Goal: Complete application form

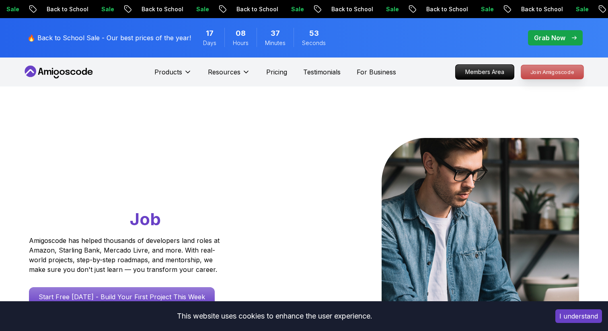
click at [545, 70] on p "Join Amigoscode" at bounding box center [552, 72] width 62 height 14
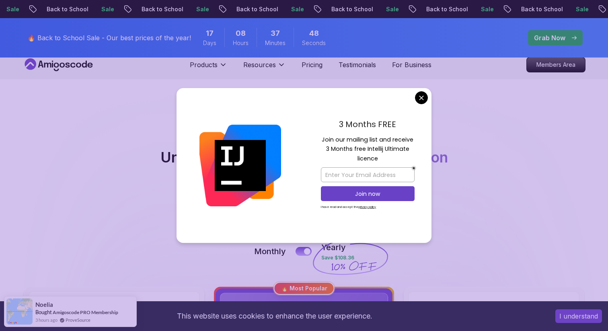
scroll to position [8, 0]
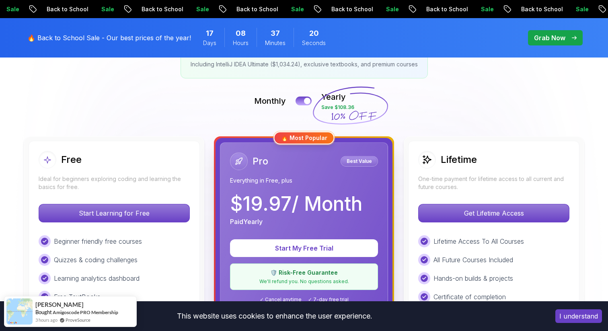
scroll to position [0, 0]
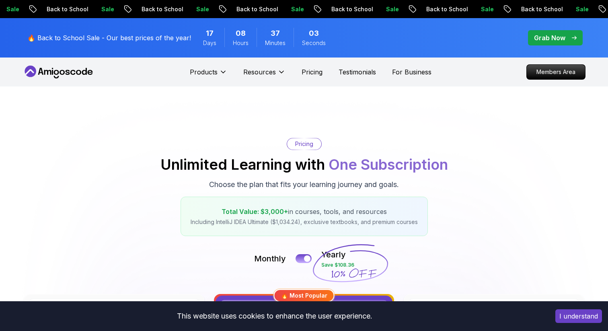
click at [72, 72] on icon at bounding box center [59, 72] width 72 height 13
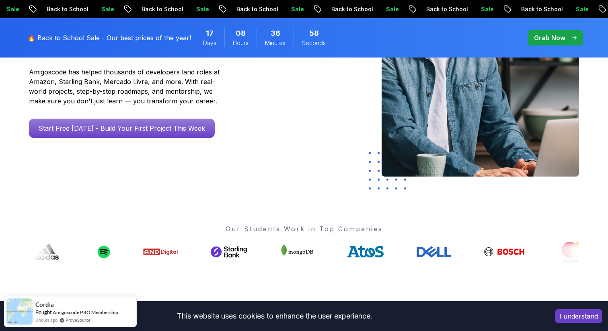
scroll to position [177, 0]
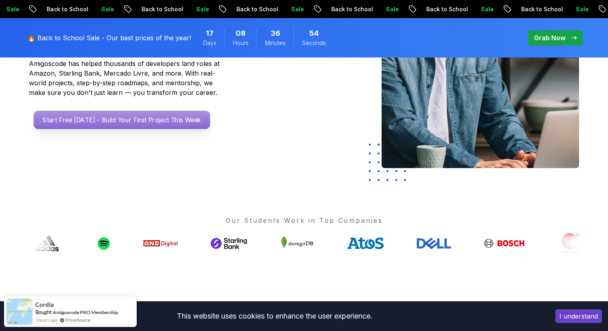
click at [170, 121] on p "Start Free [DATE] - Build Your First Project This Week" at bounding box center [122, 120] width 177 height 18
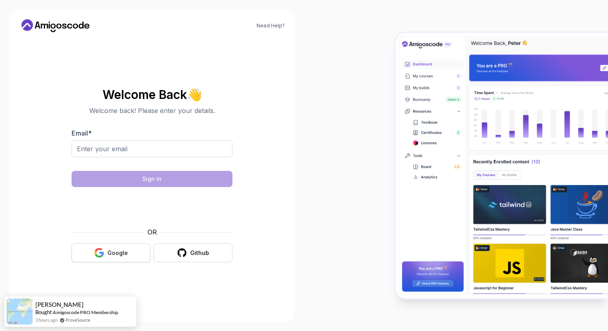
click at [113, 254] on div "Google" at bounding box center [117, 253] width 21 height 8
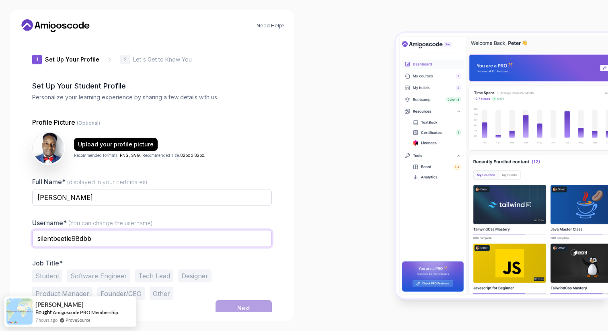
click at [97, 238] on input "silentbeetle98dbb" at bounding box center [152, 238] width 240 height 17
type input "s"
click at [247, 270] on div "Student Software Engineer Tech Lead Designer Product Manager Founder/CEO Other" at bounding box center [152, 284] width 240 height 31
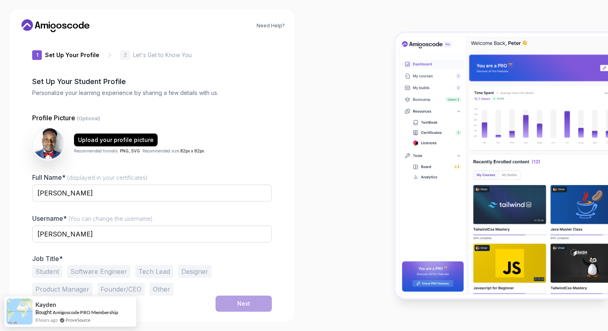
click at [93, 269] on button "Software Engineer" at bounding box center [98, 271] width 63 height 13
click at [68, 290] on button "Product Manager" at bounding box center [62, 289] width 60 height 13
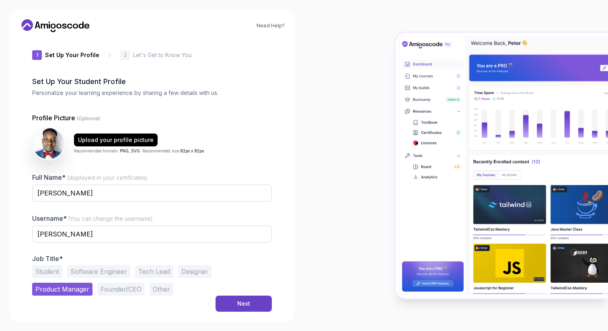
click at [100, 270] on button "Software Engineer" at bounding box center [98, 271] width 63 height 13
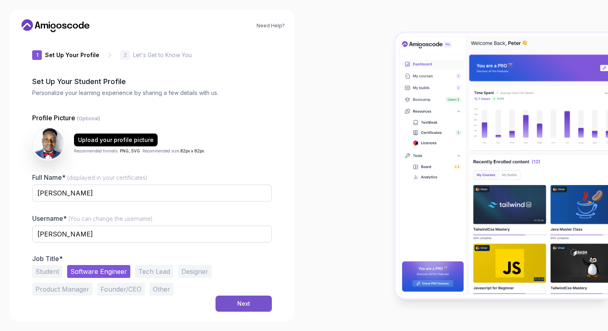
click at [245, 303] on div "Next" at bounding box center [243, 304] width 13 height 8
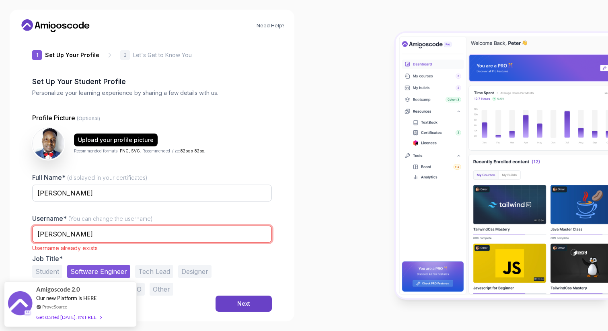
click at [86, 234] on input "[PERSON_NAME]" at bounding box center [152, 234] width 240 height 17
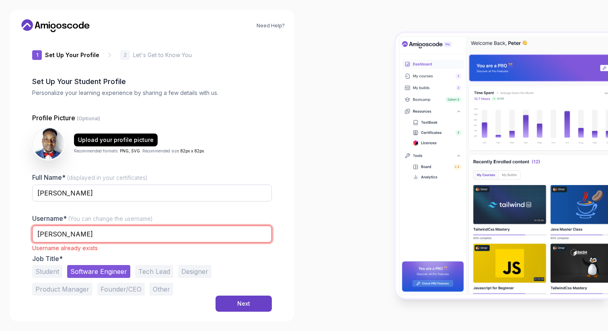
click at [39, 234] on input "[PERSON_NAME]" at bounding box center [152, 234] width 240 height 17
click at [92, 236] on input "E.James" at bounding box center [152, 234] width 240 height 17
type input "E.James"
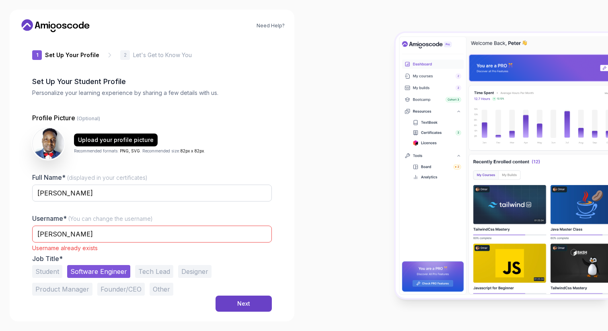
click at [300, 267] on div "Need Help? 1 Set Up Your Profile 1 Set Up Your Profile 2 Let's Get to Know You …" at bounding box center [152, 165] width 304 height 331
